Goal: Task Accomplishment & Management: Complete application form

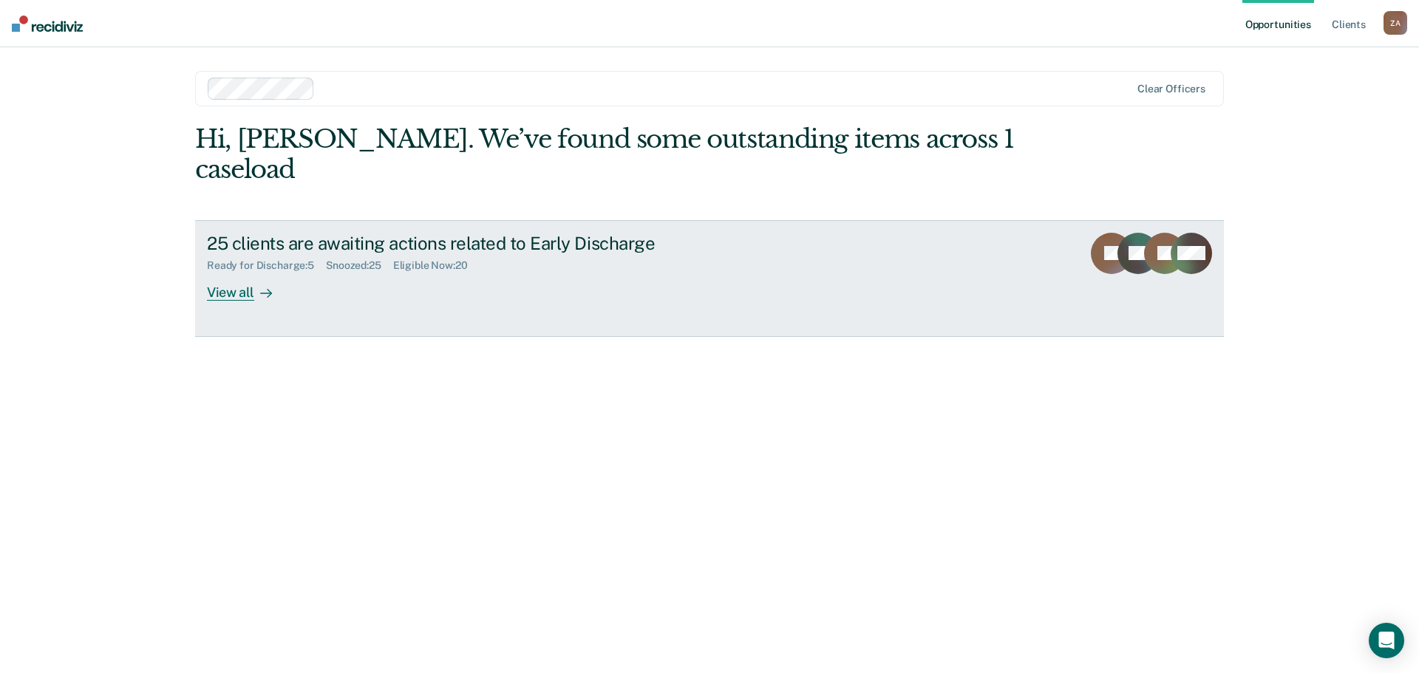
click at [245, 272] on div "View all" at bounding box center [248, 286] width 83 height 29
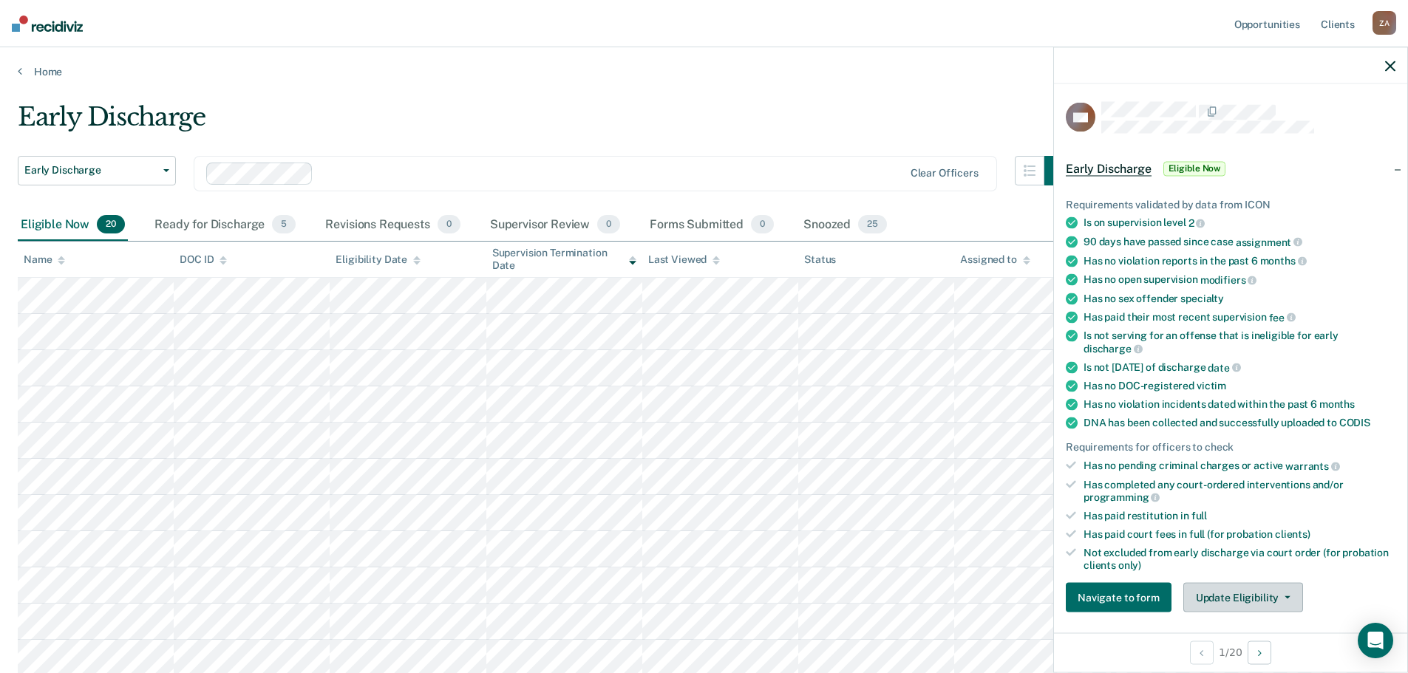
click at [1242, 595] on button "Update Eligibility" at bounding box center [1243, 598] width 120 height 30
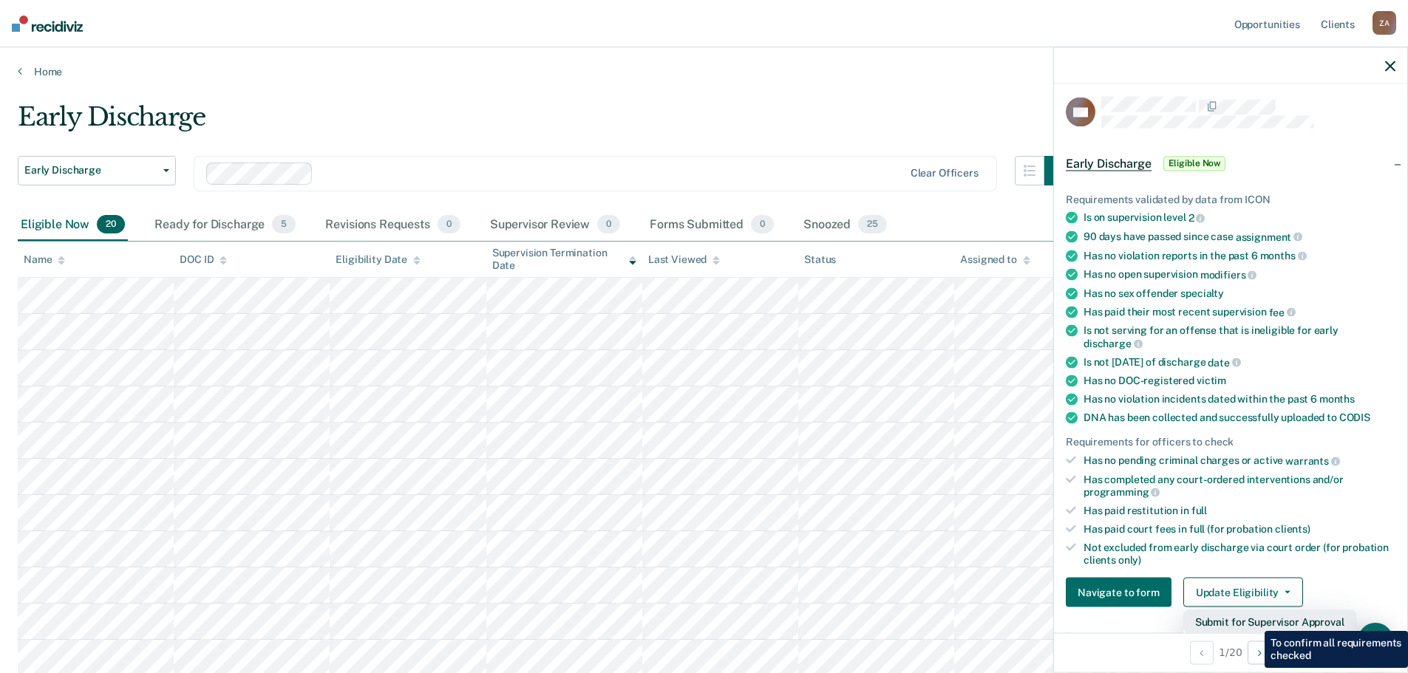
click at [1254, 620] on button "Submit for Supervisor Approval" at bounding box center [1269, 622] width 173 height 24
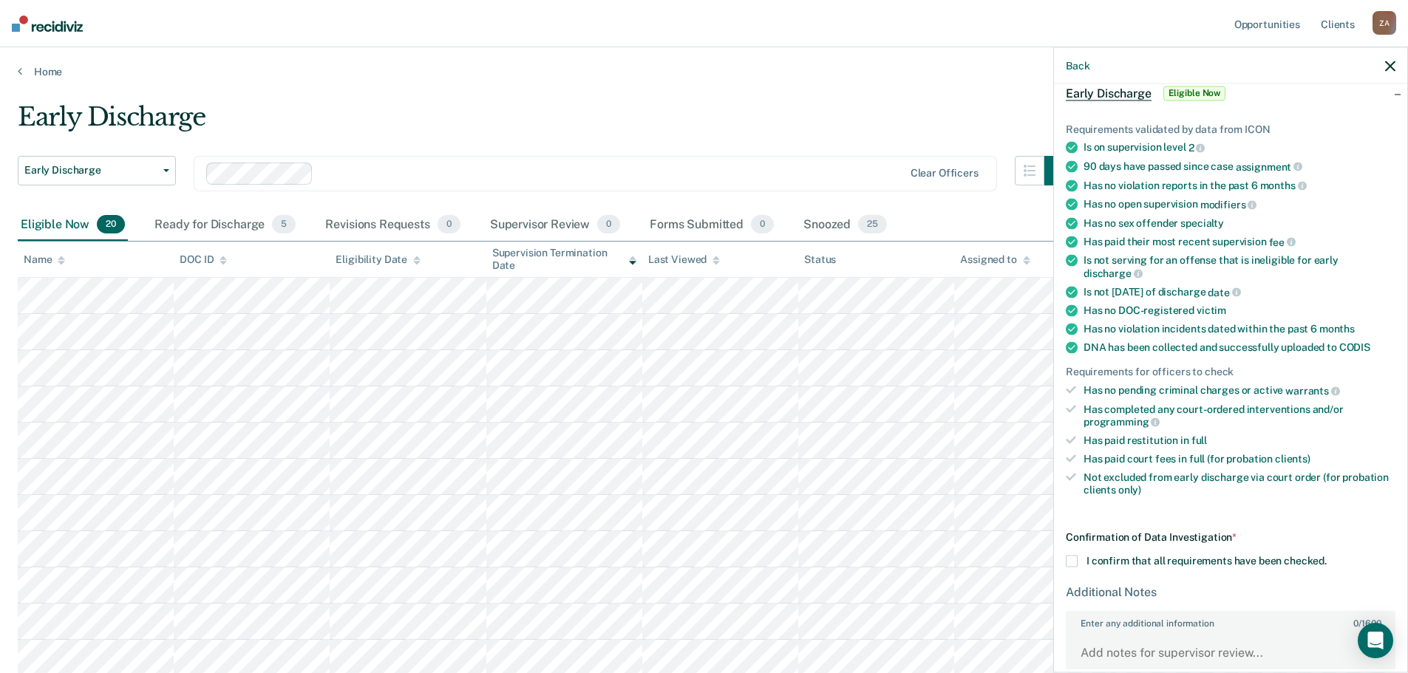
scroll to position [161, 0]
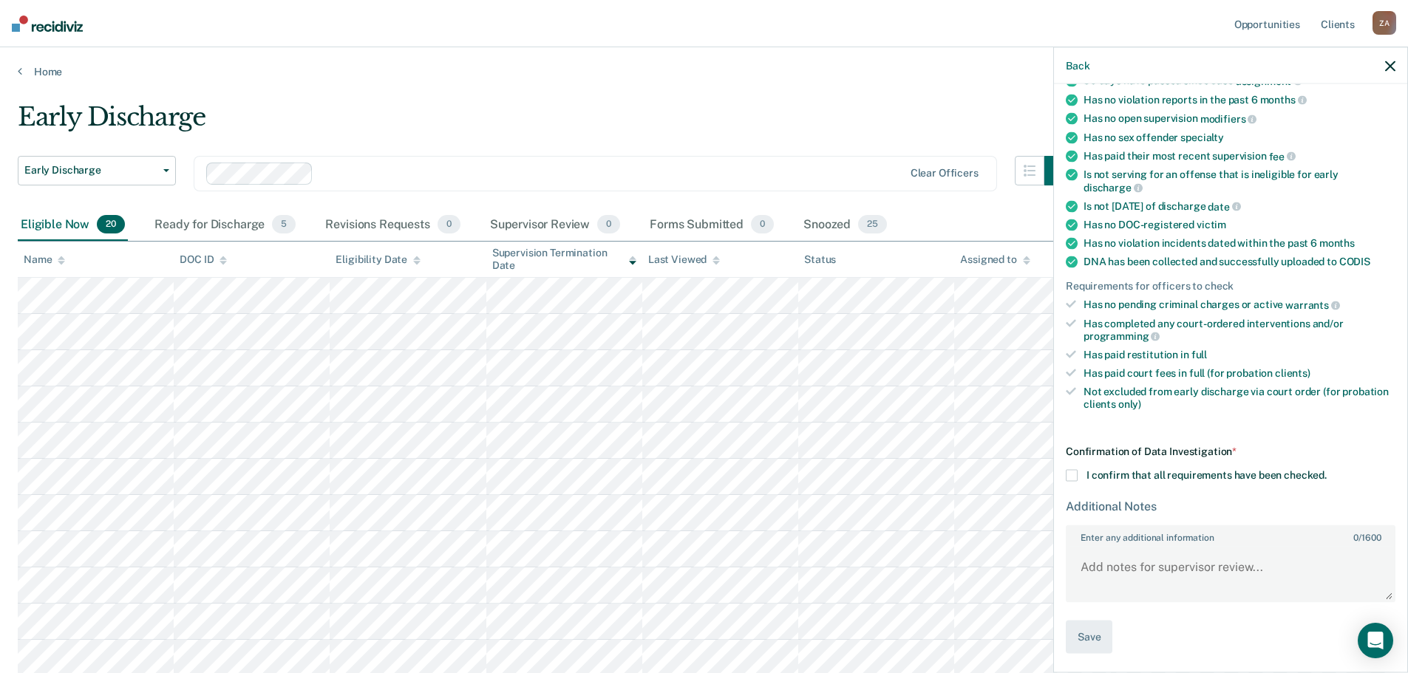
click at [1075, 475] on span at bounding box center [1072, 476] width 12 height 12
click at [1326, 470] on input "I confirm that all requirements have been checked." at bounding box center [1326, 470] width 0 height 0
click at [1091, 635] on button "Save" at bounding box center [1089, 637] width 47 height 33
